Goal: Task Accomplishment & Management: Manage account settings

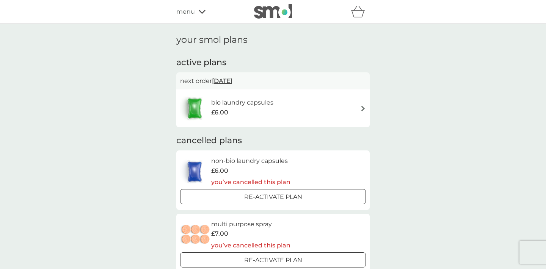
click at [337, 105] on div "bio laundry capsules £6.00" at bounding box center [273, 108] width 186 height 27
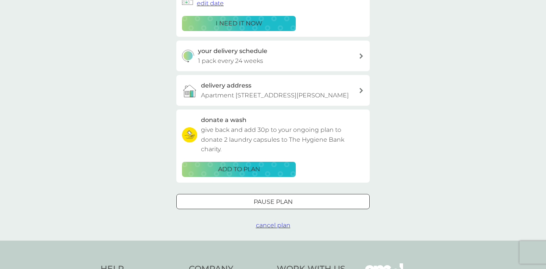
scroll to position [146, 0]
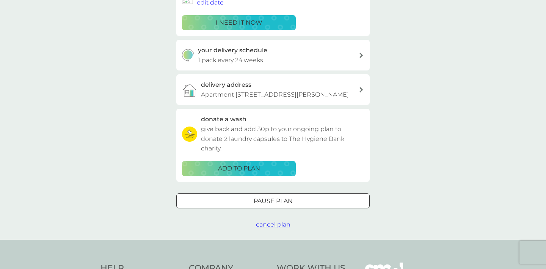
click at [279, 228] on span "cancel plan" at bounding box center [273, 224] width 35 height 7
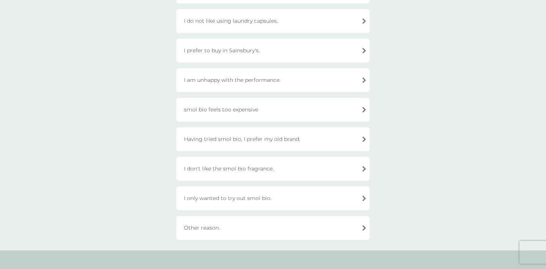
click at [208, 229] on div "Other reason." at bounding box center [272, 228] width 193 height 24
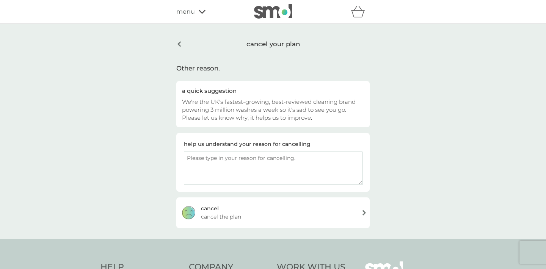
click at [209, 213] on span "cancel the plan" at bounding box center [221, 217] width 40 height 8
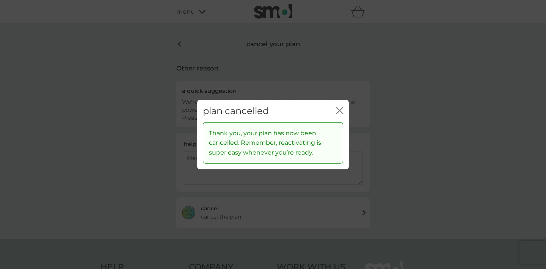
click at [337, 111] on icon "close" at bounding box center [339, 110] width 7 height 7
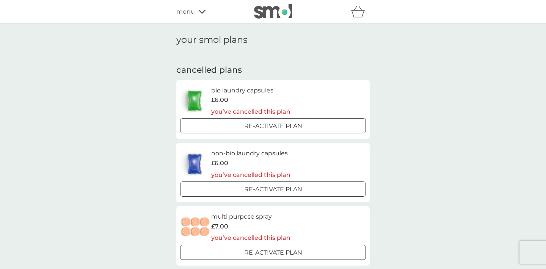
click at [200, 13] on icon at bounding box center [202, 11] width 7 height 5
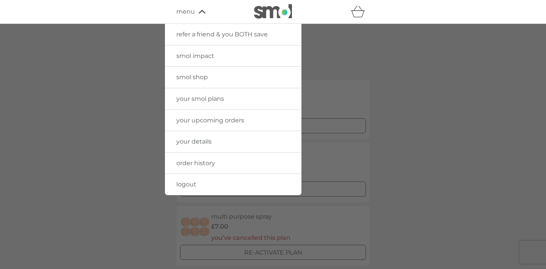
click at [203, 180] on link "logout" at bounding box center [233, 184] width 137 height 21
